Goal: Transaction & Acquisition: Purchase product/service

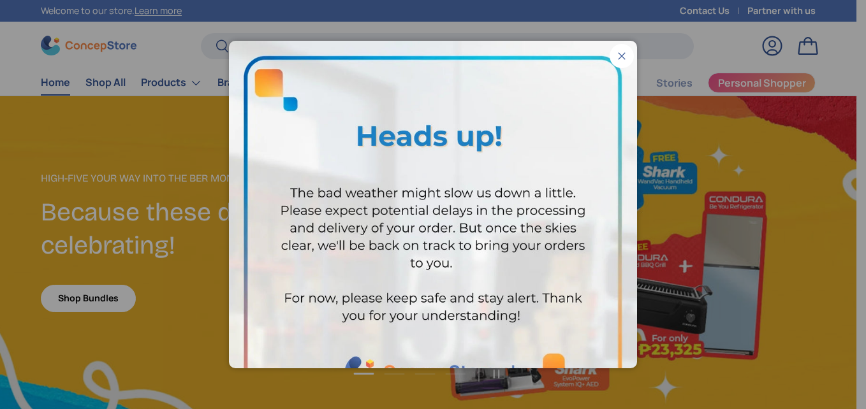
click at [617, 61] on button "Close" at bounding box center [621, 56] width 24 height 24
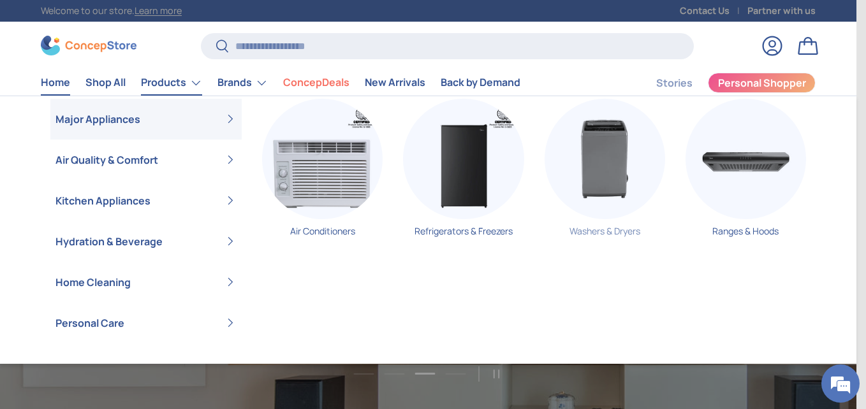
click at [616, 189] on img "Primary" at bounding box center [604, 159] width 120 height 120
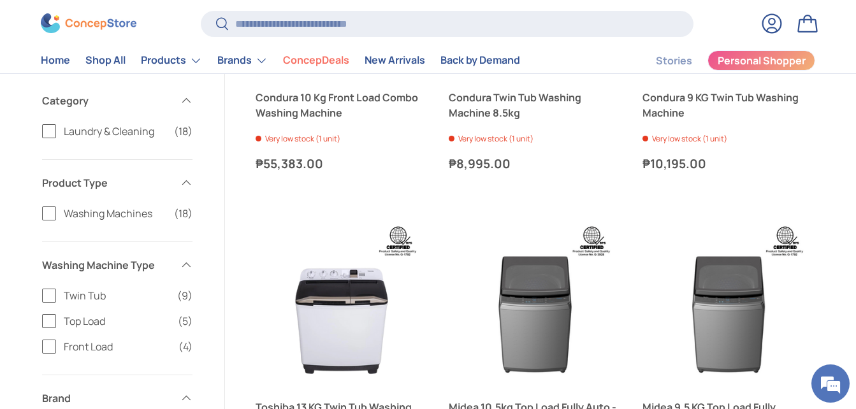
scroll to position [1657, 0]
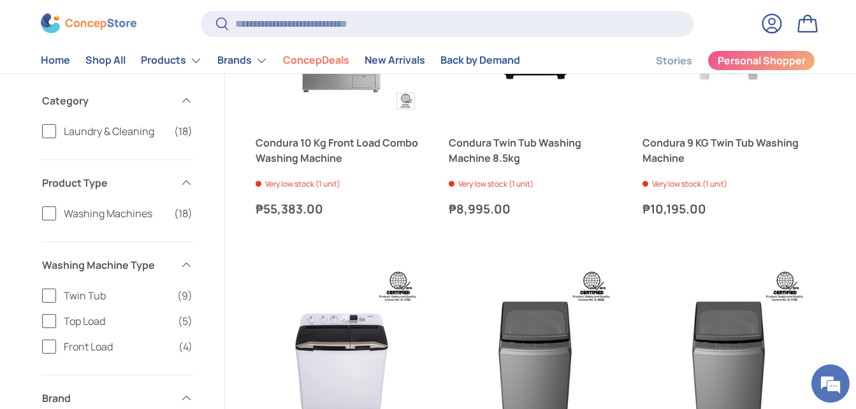
drag, startPoint x: 54, startPoint y: 351, endPoint x: 68, endPoint y: 339, distance: 17.6
click at [55, 351] on label "Front Load (4)" at bounding box center [117, 346] width 150 height 15
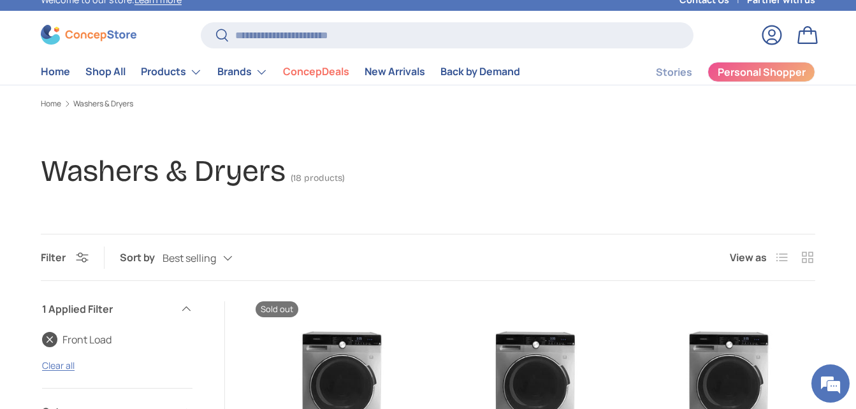
scroll to position [10, 0]
